Goal: Task Accomplishment & Management: Use online tool/utility

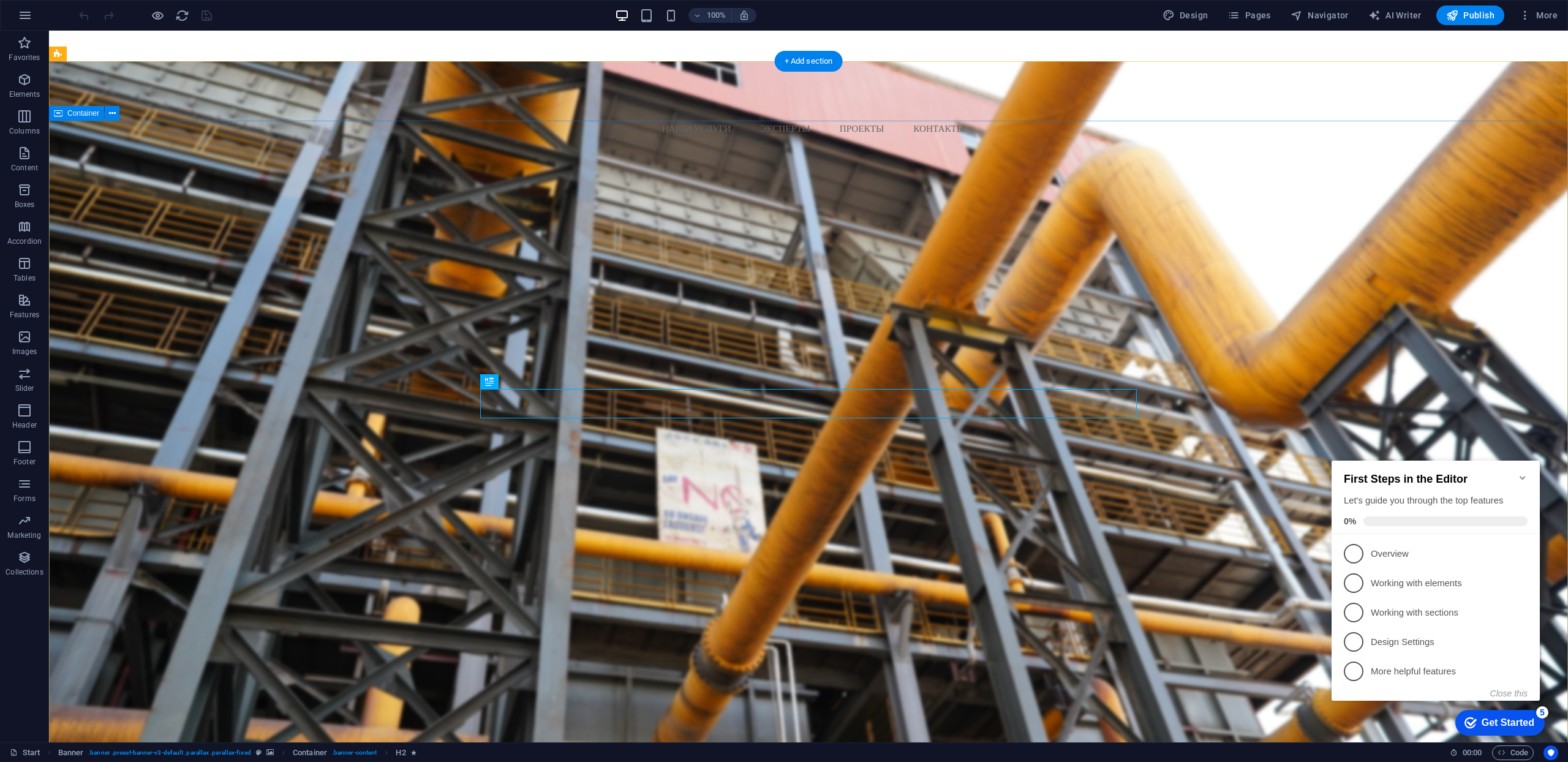
click at [1469, 286] on div "ТЕХНОЛОГИИ БЕЗОПАСНОСТИ ОПЫТ ВЕТЕРАНОВ ОТРАСЛИ Ваши надежные партнеры для незав…" at bounding box center [808, 384] width 1519 height 433
click at [1526, 473] on icon "Minimize checklist" at bounding box center [1522, 478] width 10 height 10
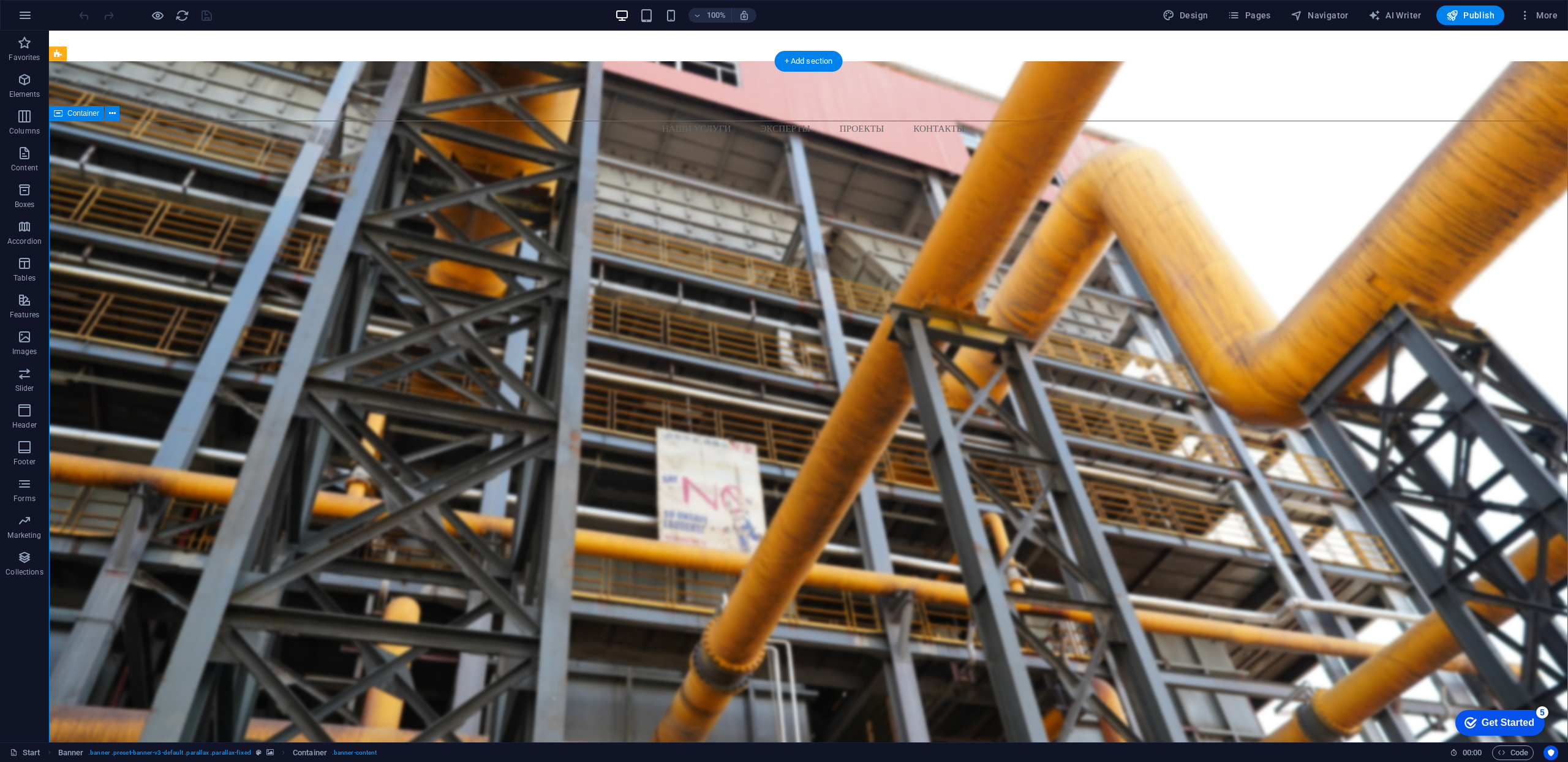
click at [1481, 297] on div "ТЕХНОЛОГИИ БЕЗОПАСНОСТИ ОПЫТ ВЕТЕРАНОВ ОТРАСЛИ Ваши надежные партнеры для незав…" at bounding box center [808, 384] width 1519 height 433
click at [1533, 71] on div "[EMAIL_ADDRESS][DOMAIN_NAME]" at bounding box center [813, 69] width 1509 height 16
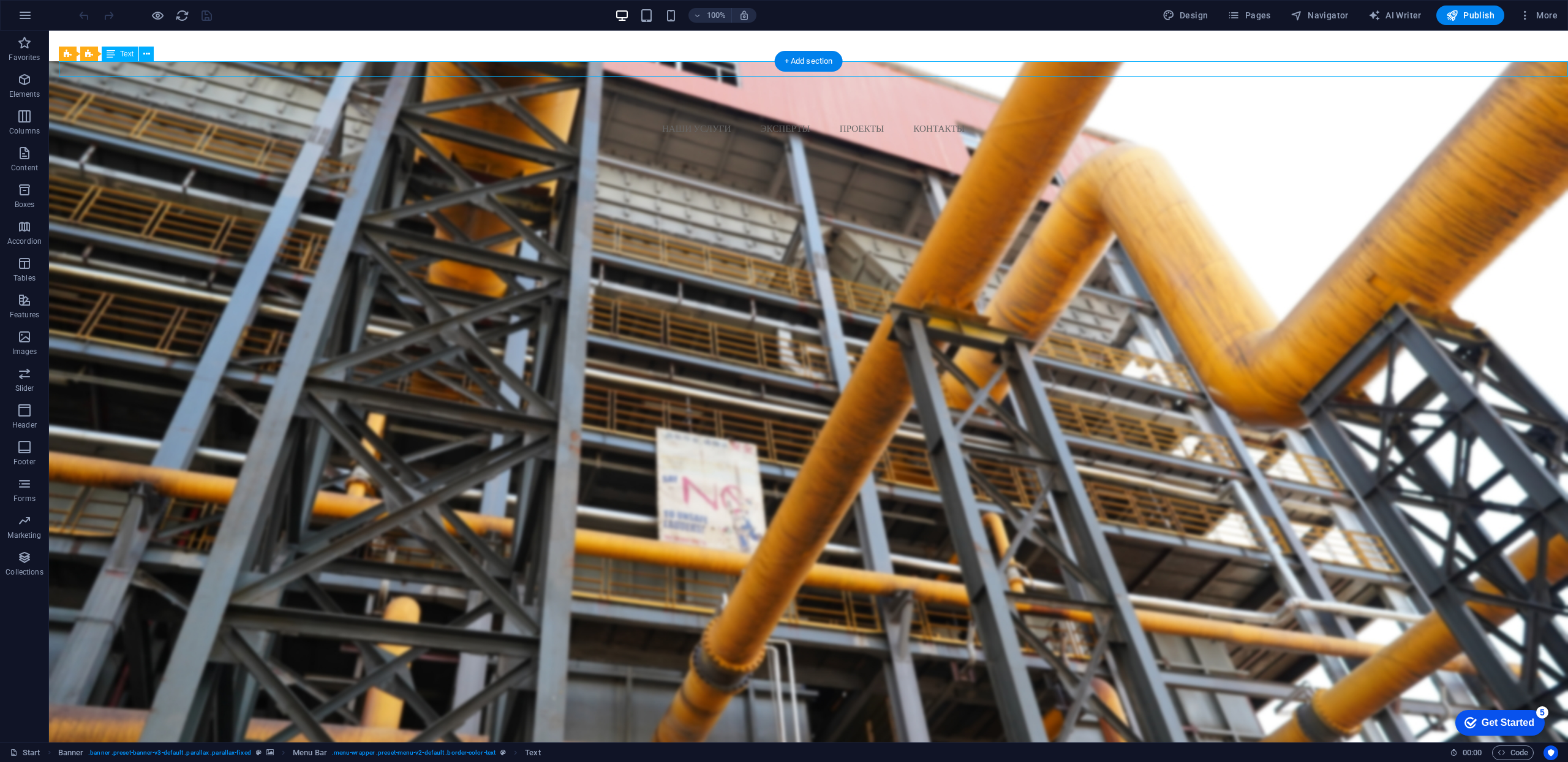
click at [1528, 70] on div "[EMAIL_ADDRESS][DOMAIN_NAME]" at bounding box center [813, 69] width 1509 height 16
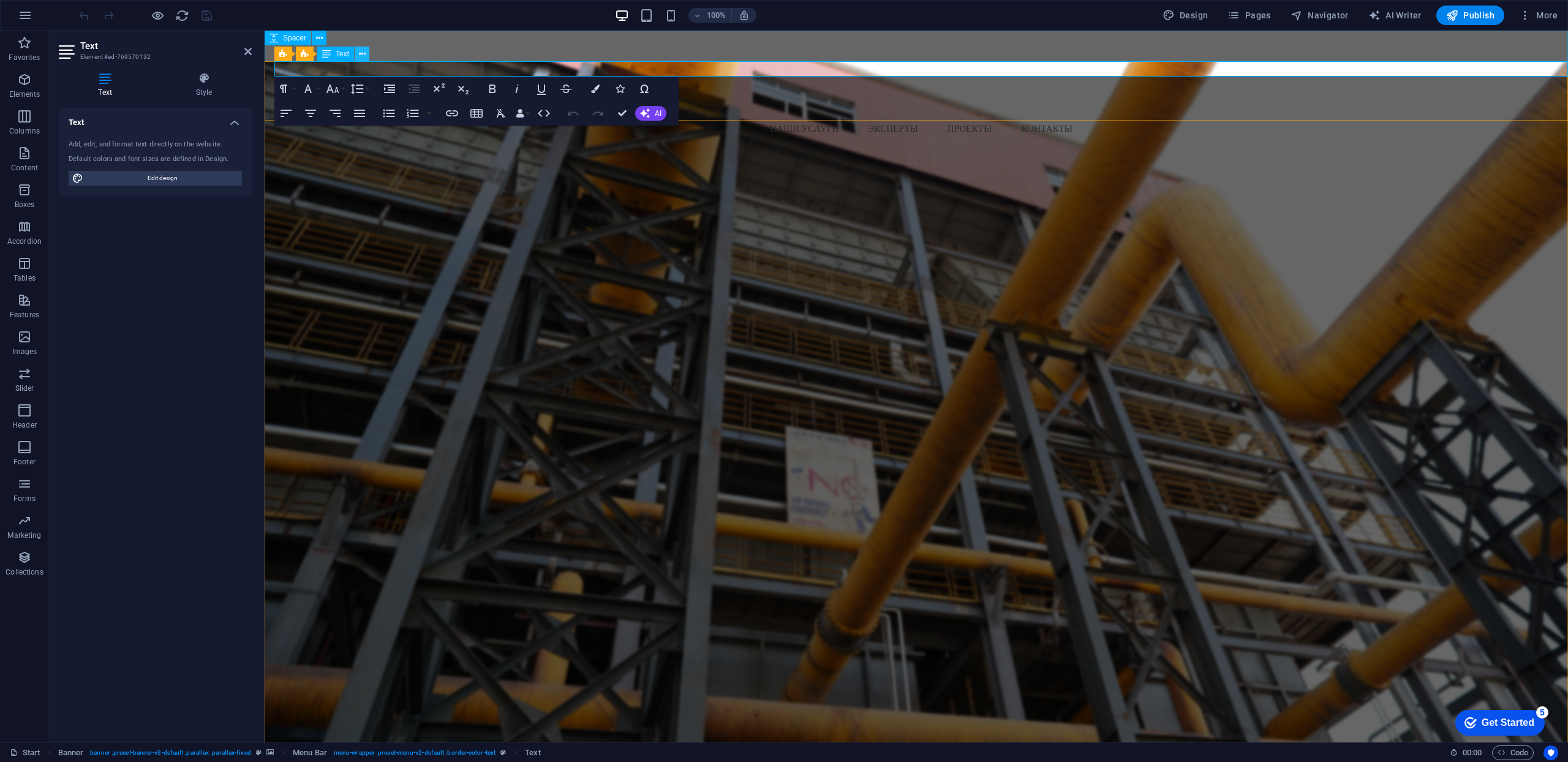
click at [363, 57] on icon at bounding box center [362, 54] width 7 height 13
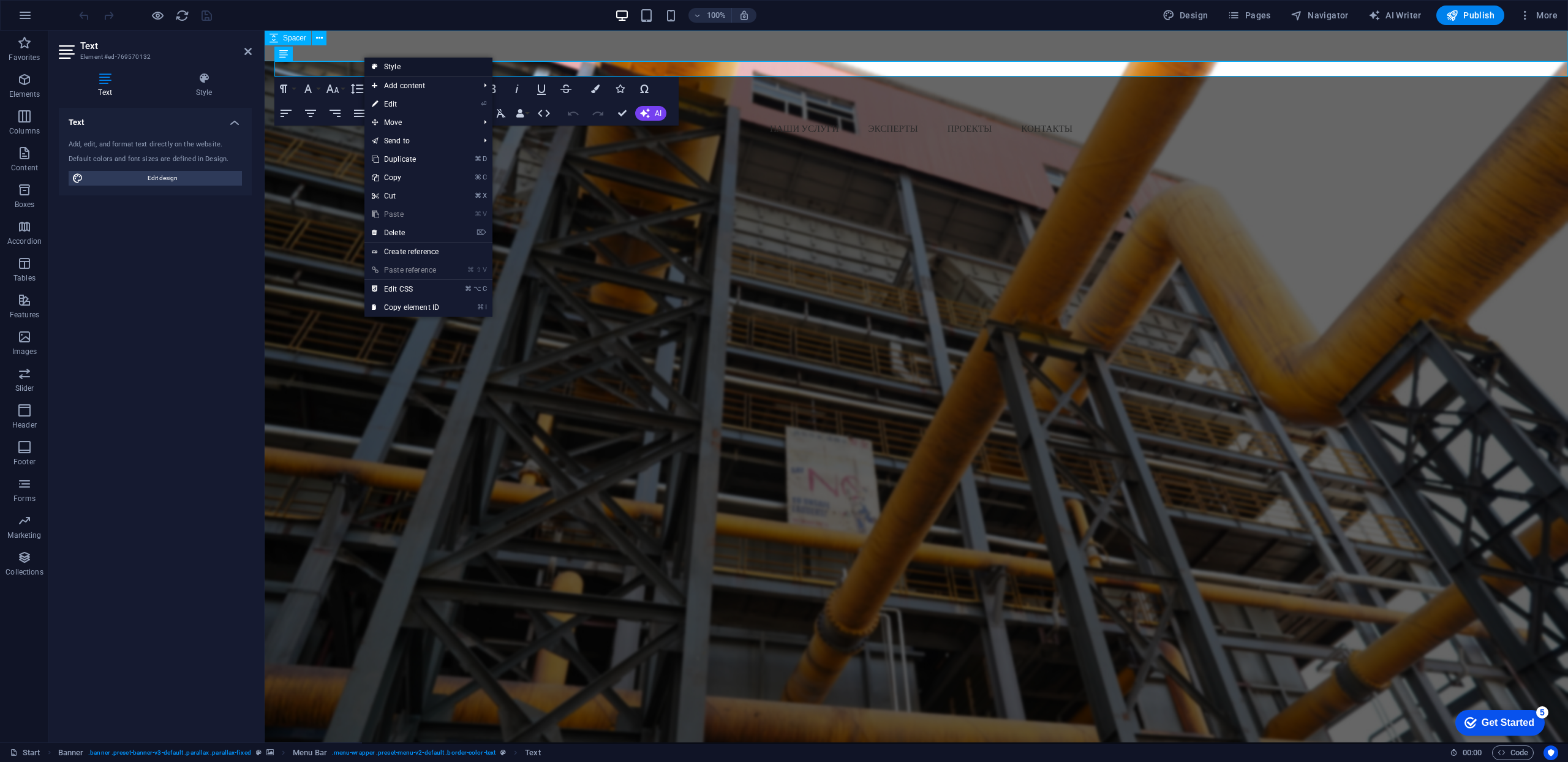
click at [378, 63] on icon at bounding box center [375, 66] width 6 height 19
select select "rem"
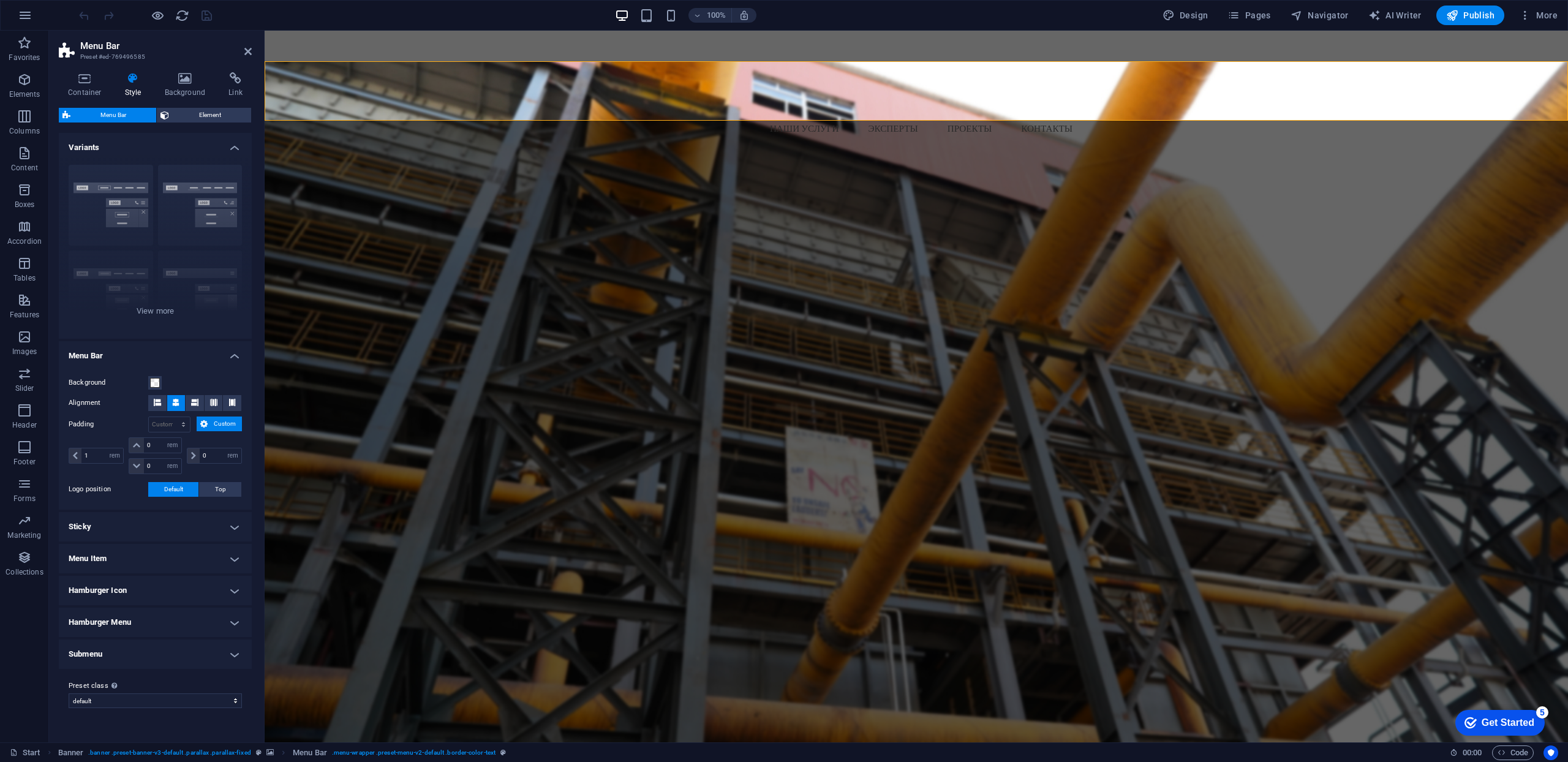
click at [235, 623] on h4 "Hamburger Menu" at bounding box center [155, 622] width 193 height 30
click at [235, 623] on h4 "Hamburger Menu" at bounding box center [155, 618] width 193 height 22
click at [235, 654] on h4 "Submenu" at bounding box center [155, 654] width 193 height 30
click at [235, 654] on h4 "Submenu" at bounding box center [155, 651] width 193 height 22
click at [503, 462] on div "ТЕХНОЛОГИИ БЕЗОПАСНОСТИ ОПЫТ ВЕТЕРАНОВ ОТРАСЛИ Ваши надежные партнеры для незав…" at bounding box center [916, 384] width 1304 height 433
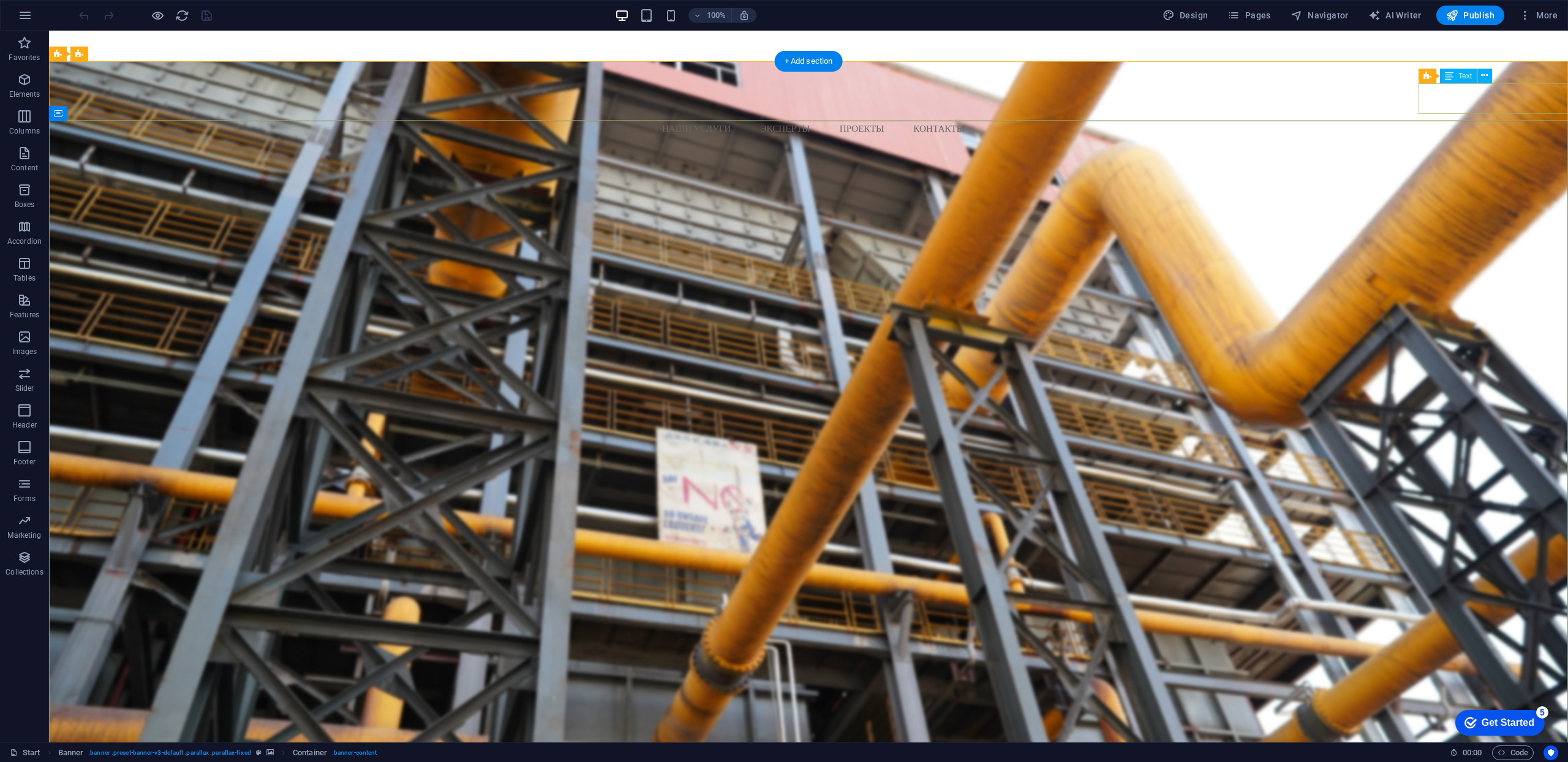
click at [1450, 75] on icon at bounding box center [1449, 75] width 8 height 14
click at [1467, 75] on span "Text" at bounding box center [1465, 76] width 14 height 8
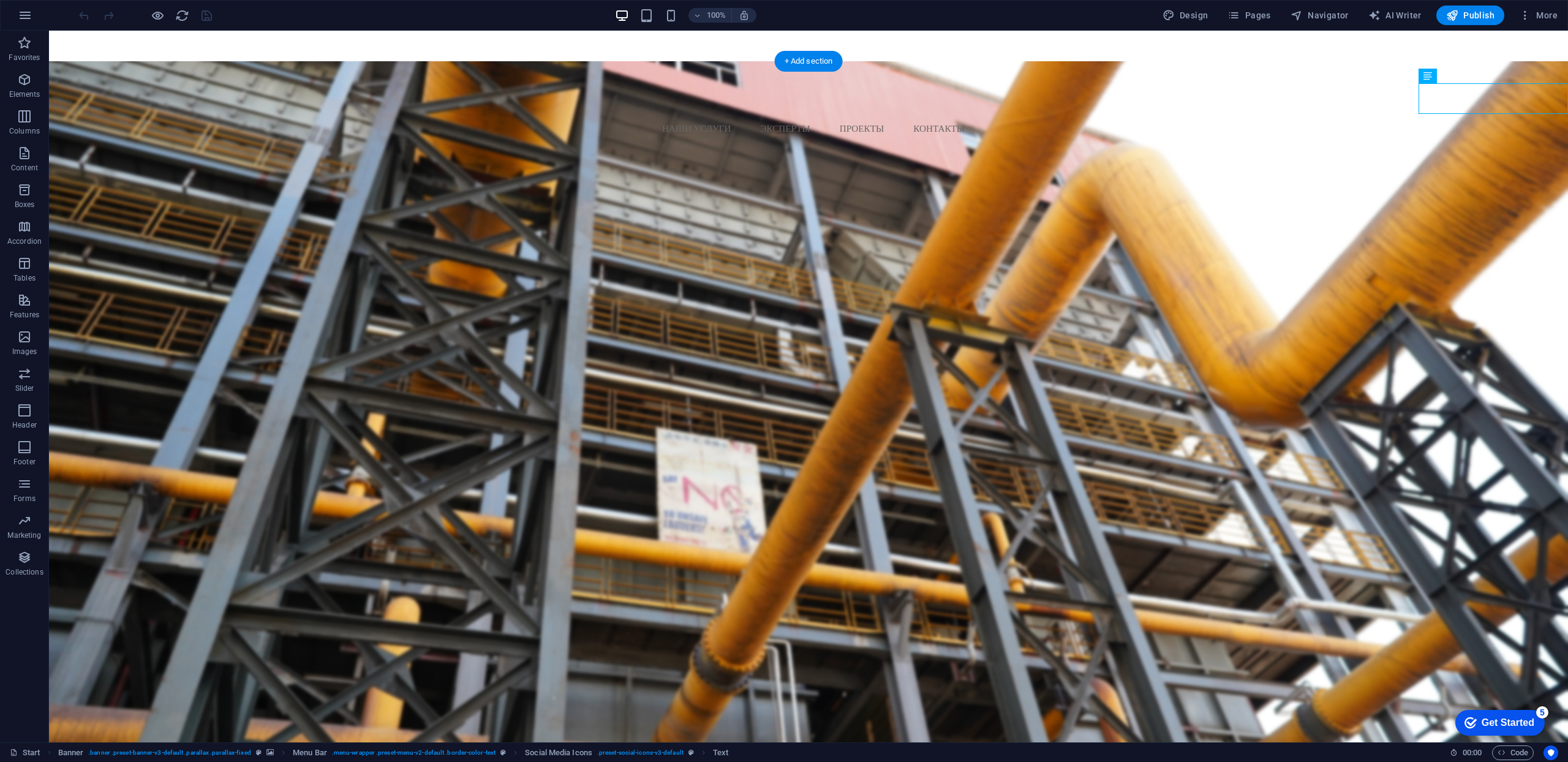
click at [1491, 137] on div "EU: [PHONE_NUMBER] [GEOGRAPHIC_DATA]: [PHONE_NUMBER]" at bounding box center [813, 152] width 1509 height 30
click at [1496, 137] on div "EU: [PHONE_NUMBER] [GEOGRAPHIC_DATA]: [PHONE_NUMBER]" at bounding box center [813, 152] width 1509 height 30
click at [1495, 137] on div "EU: [PHONE_NUMBER] [GEOGRAPHIC_DATA]: [PHONE_NUMBER]" at bounding box center [813, 152] width 1509 height 30
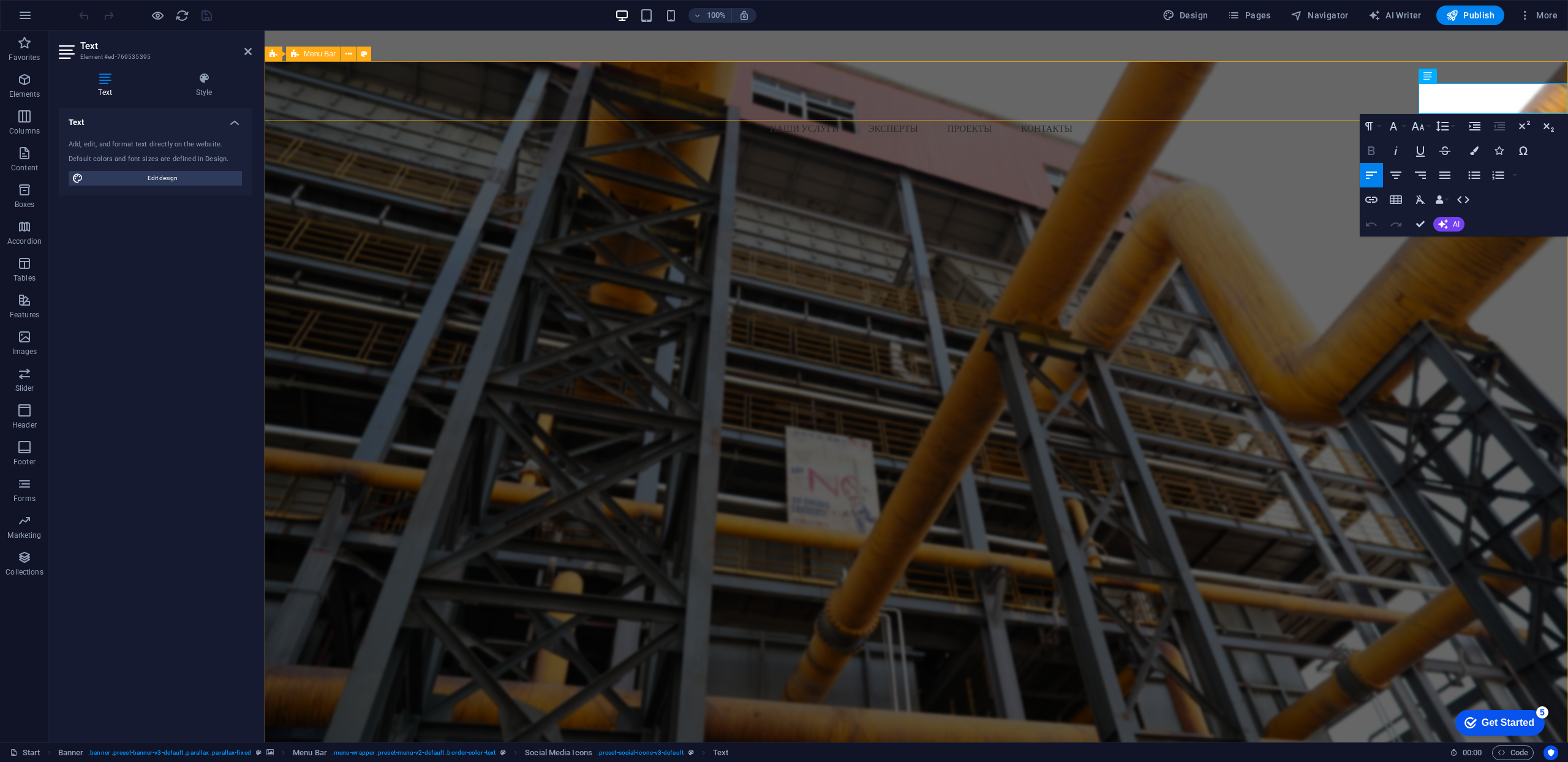
click at [1373, 150] on icon "button" at bounding box center [1372, 150] width 7 height 8
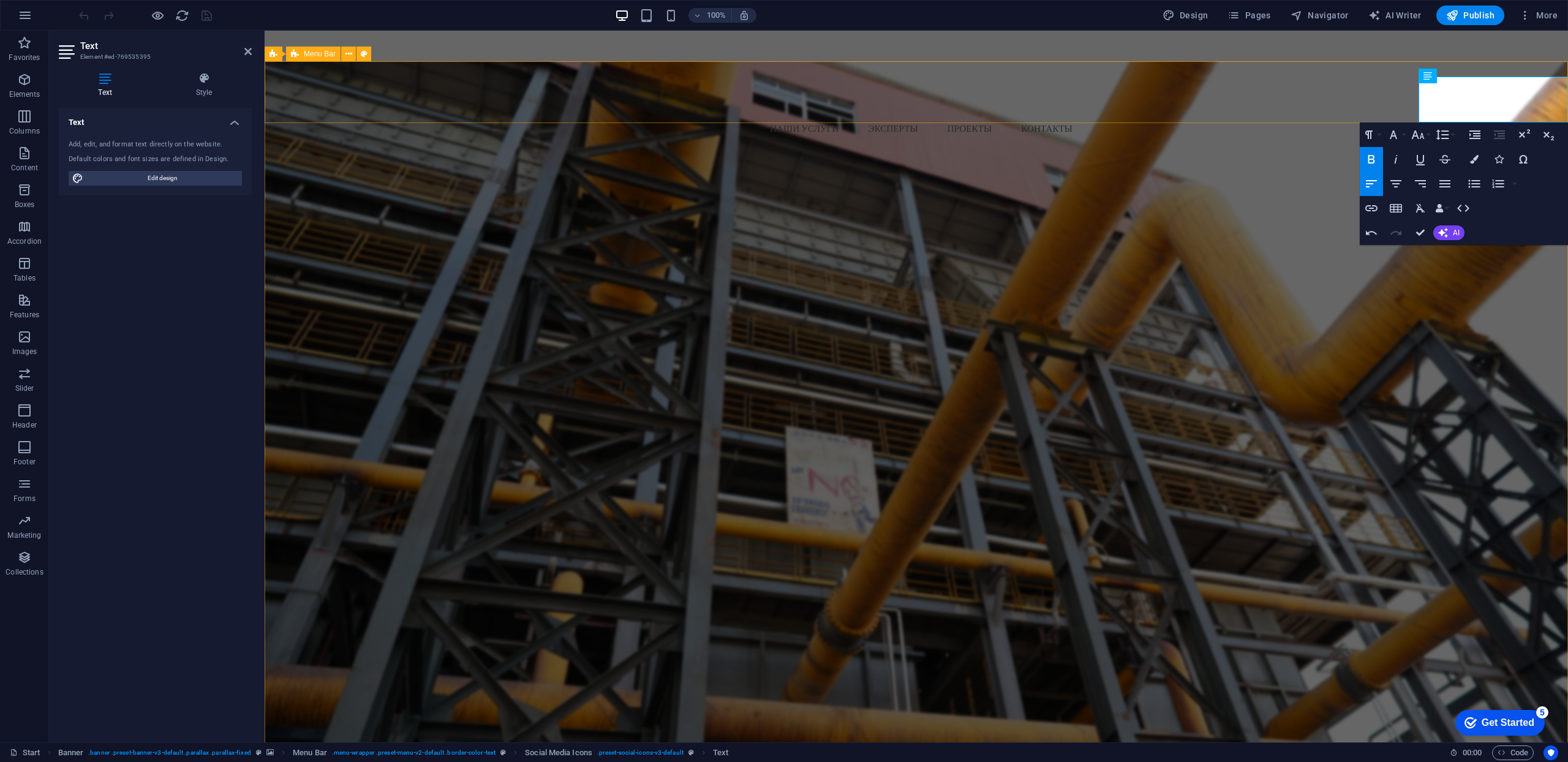
click at [1373, 150] on button "Bold" at bounding box center [1371, 159] width 23 height 24
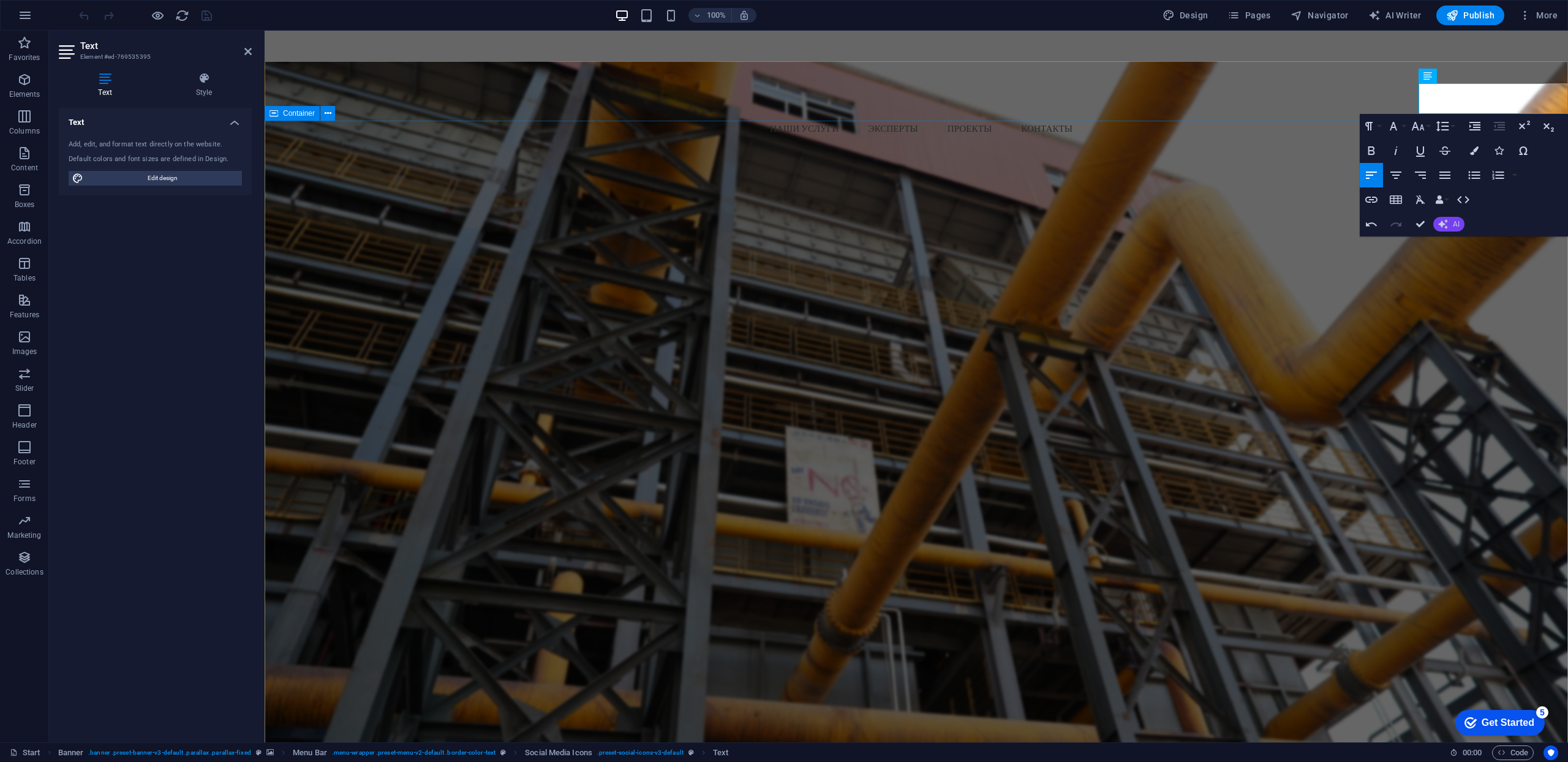
click at [1453, 222] on span "AI" at bounding box center [1456, 224] width 7 height 8
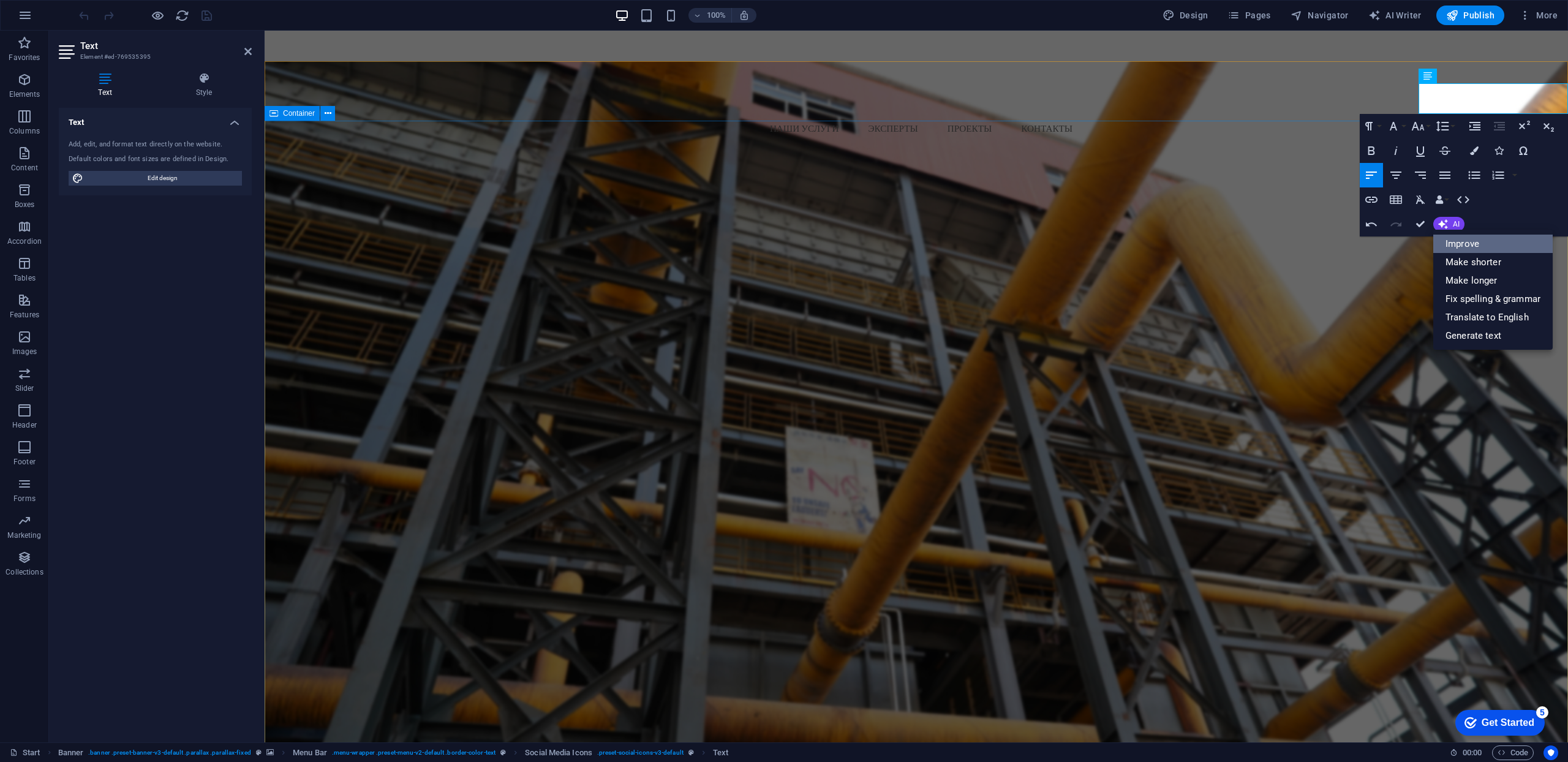
click at [1462, 247] on link "Improve" at bounding box center [1493, 244] width 119 height 19
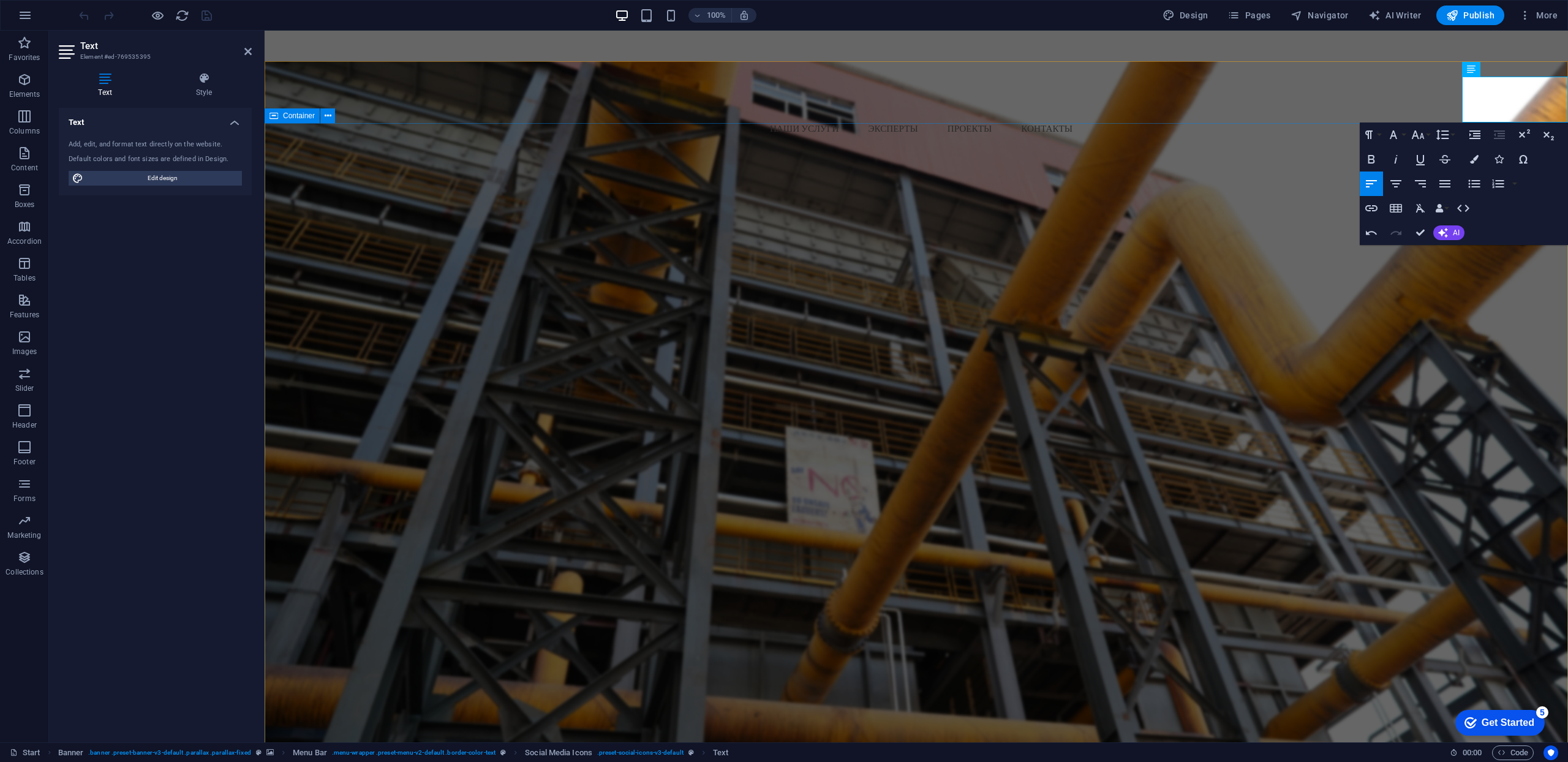
click at [1484, 264] on div "ТЕХНОЛОГИИ БЕЗОПАСНОСТИ ОПЫТ ВЕТЕРАНОВ ОТРАСЛИ Ваши надежные партнеры для незав…" at bounding box center [916, 400] width 1304 height 433
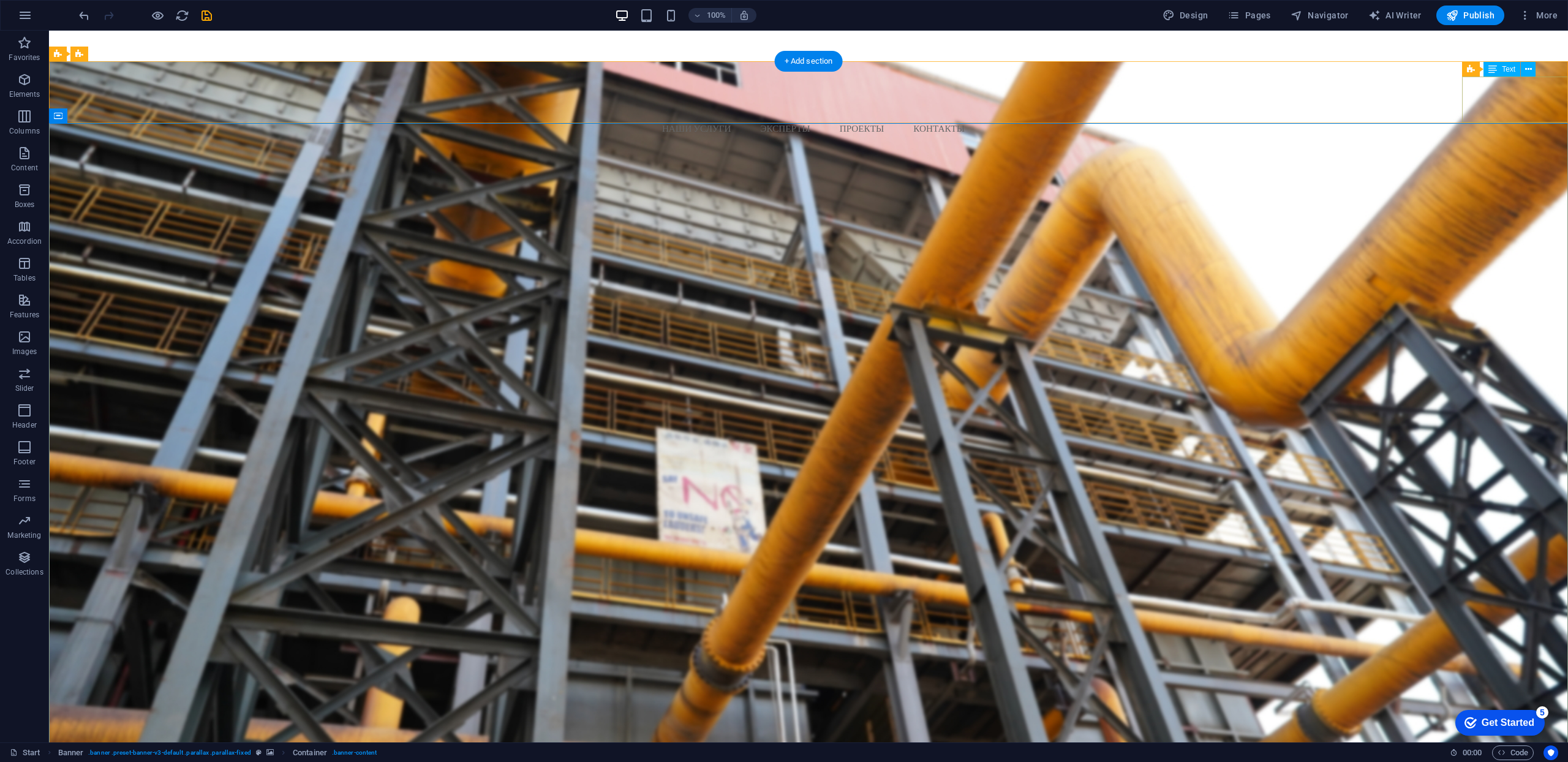
click at [1523, 137] on div "EU: [PHONE_NUMBER] [GEOGRAPHIC_DATA]: [PHONE_NUMBER]" at bounding box center [813, 160] width 1509 height 48
click at [1514, 137] on div "EU: [PHONE_NUMBER] [GEOGRAPHIC_DATA]: [PHONE_NUMBER]" at bounding box center [813, 160] width 1509 height 48
click at [1500, 68] on div "Text" at bounding box center [1501, 69] width 37 height 14
click at [1510, 69] on span "Text" at bounding box center [1509, 69] width 14 height 8
click at [1531, 68] on icon at bounding box center [1529, 69] width 7 height 13
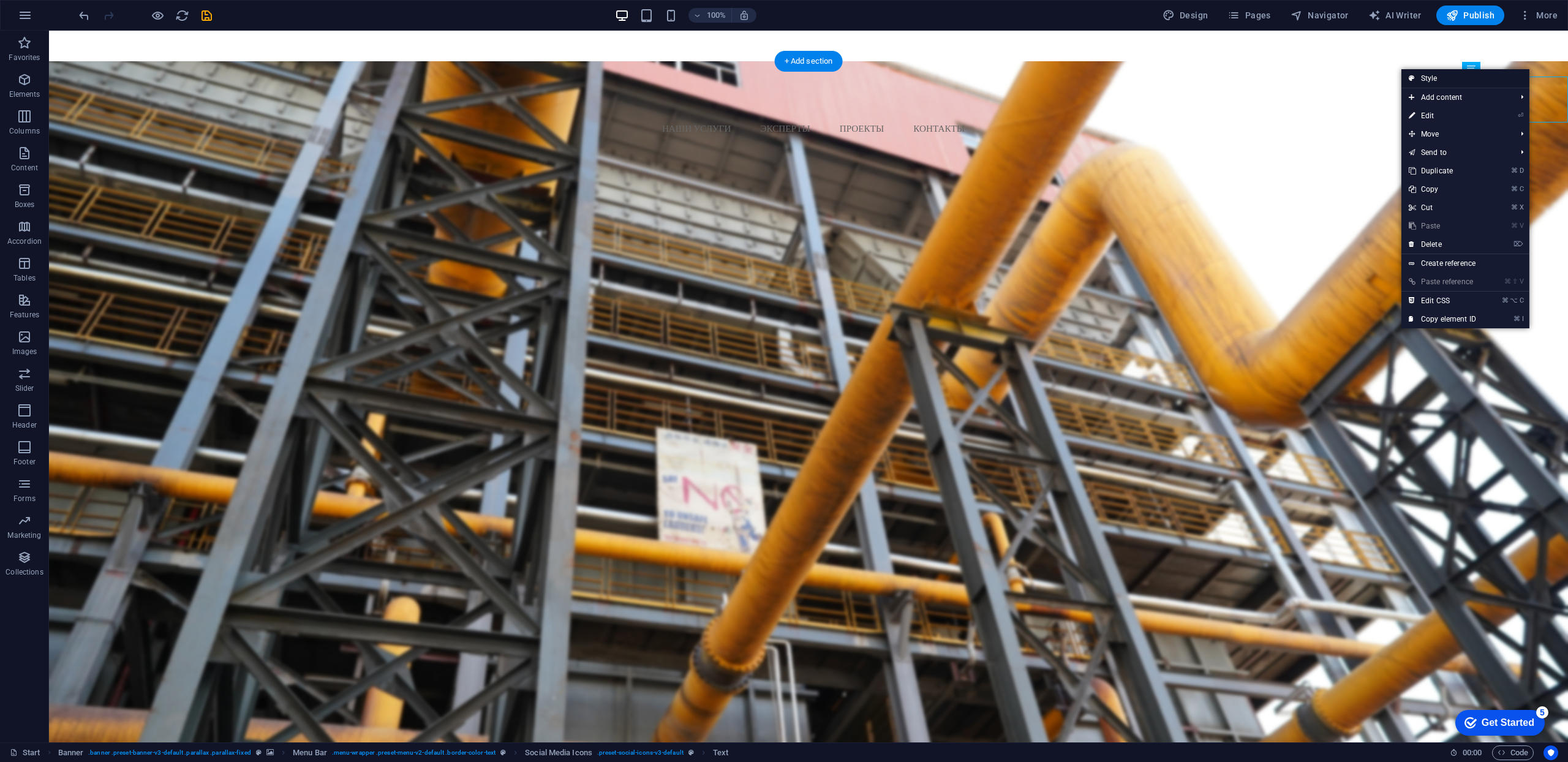
click at [1471, 79] on link "Style" at bounding box center [1465, 78] width 128 height 19
select select "rem"
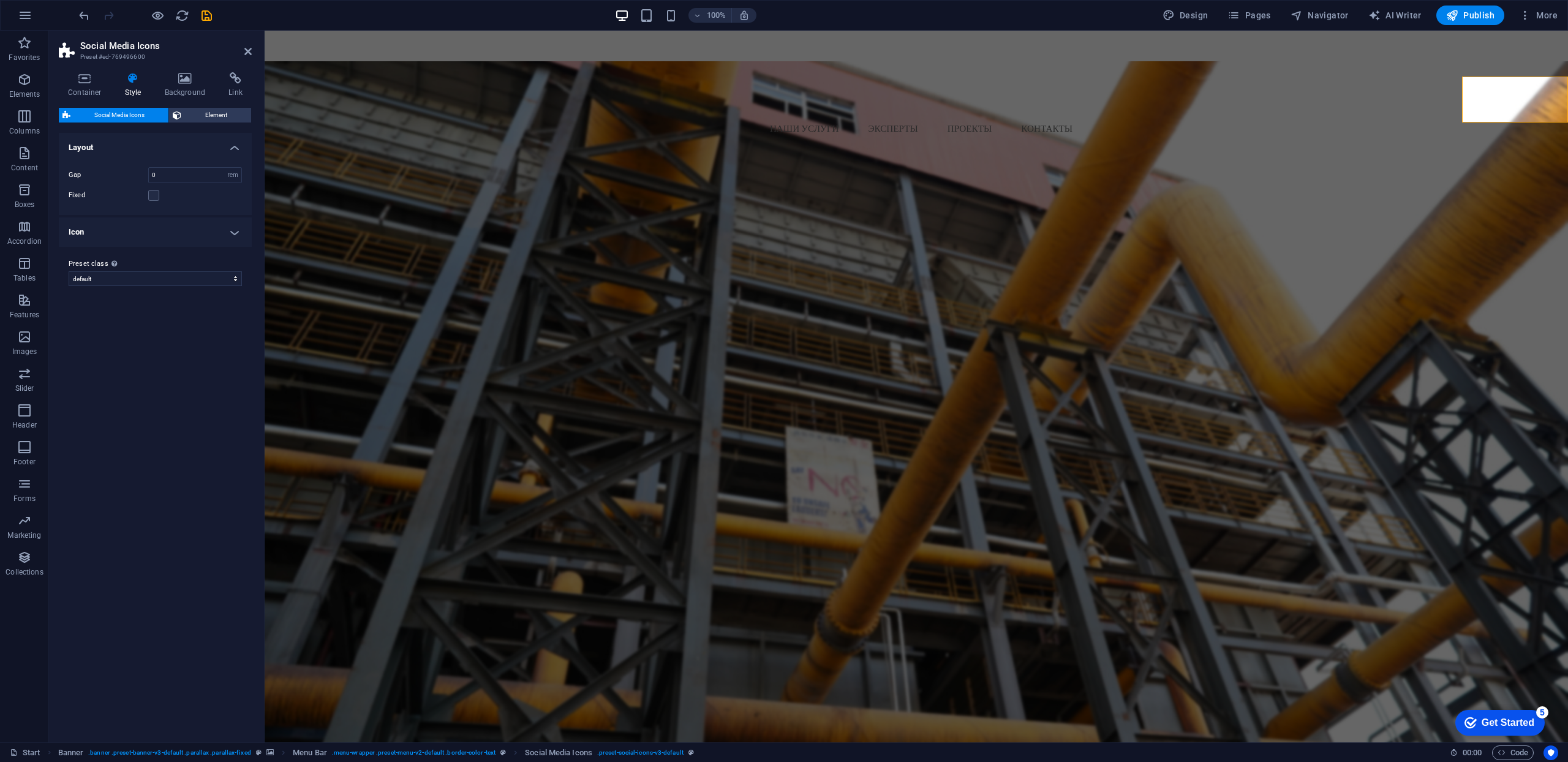
click at [239, 227] on h4 "Icon" at bounding box center [155, 232] width 193 height 30
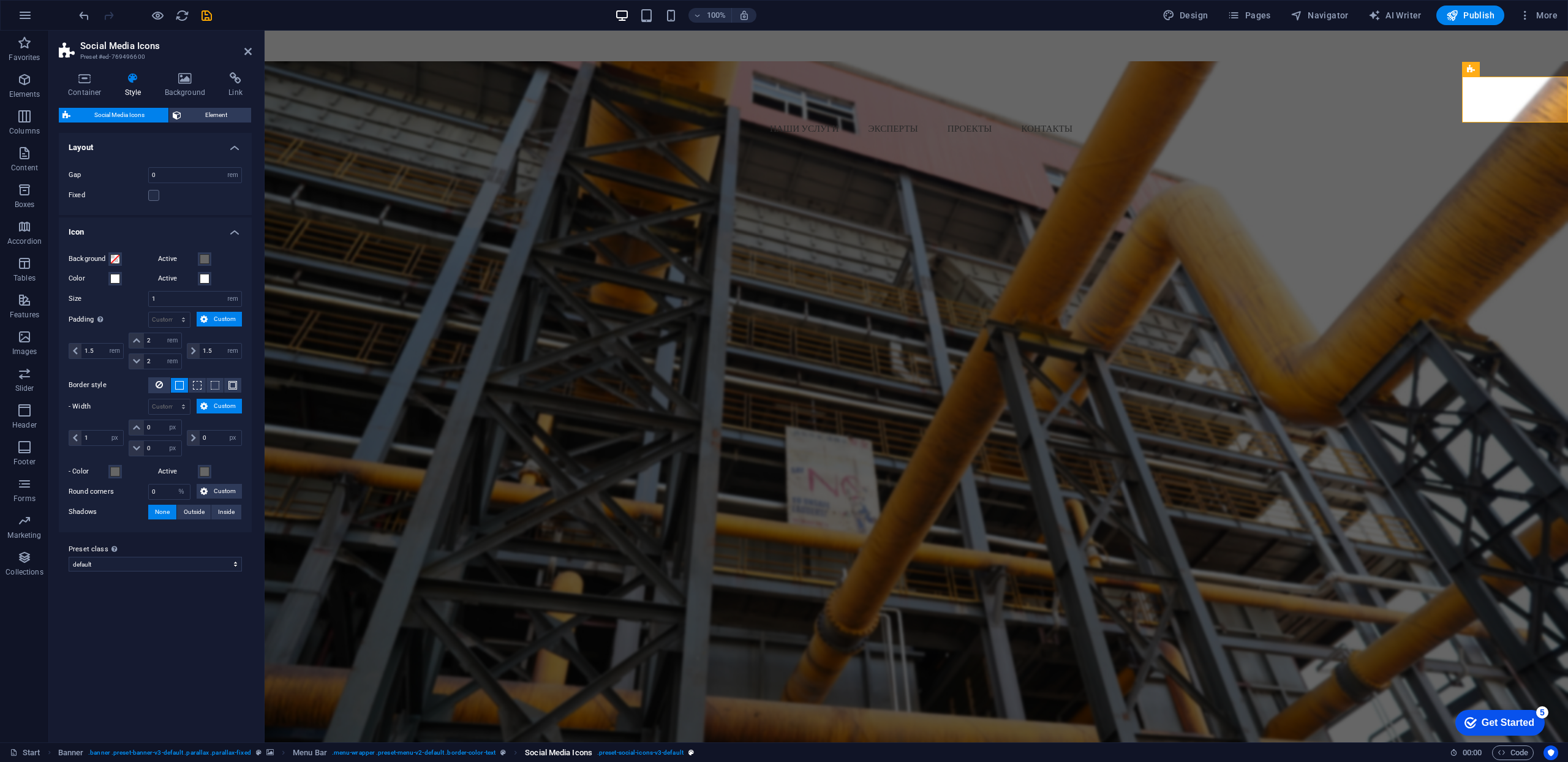
scroll to position [2, 0]
